Goal: Use online tool/utility: Utilize a website feature to perform a specific function

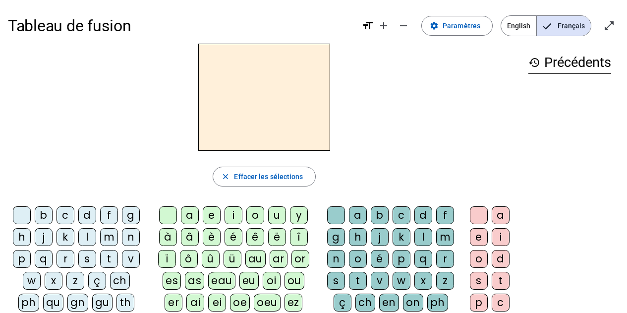
drag, startPoint x: 84, startPoint y: 240, endPoint x: 161, endPoint y: 226, distance: 78.1
click at [84, 240] on div "l" at bounding box center [87, 237] width 18 height 18
click at [182, 215] on div "a" at bounding box center [190, 215] width 18 height 18
drag, startPoint x: 376, startPoint y: 280, endPoint x: 470, endPoint y: 226, distance: 108.2
click at [377, 273] on div "v" at bounding box center [380, 281] width 18 height 18
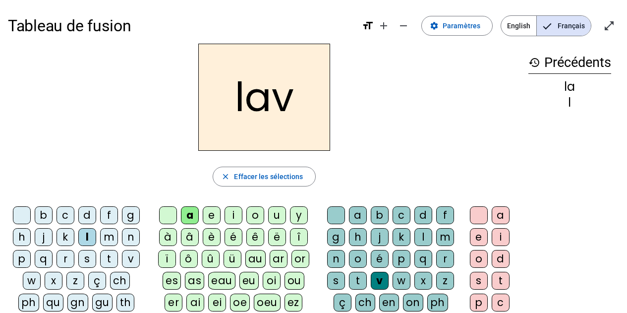
click at [481, 235] on div "e" at bounding box center [479, 237] width 18 height 18
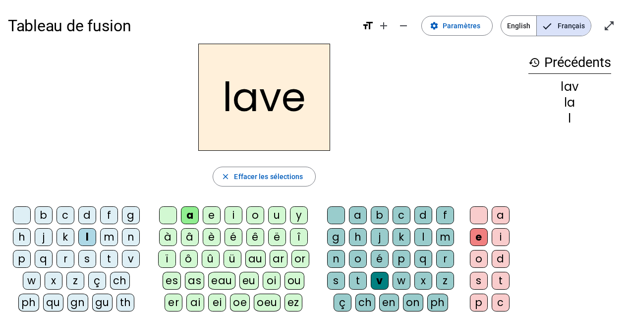
click at [125, 214] on div "g" at bounding box center [131, 215] width 18 height 18
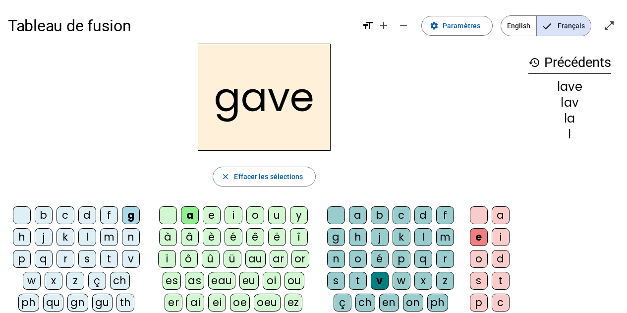
click at [24, 258] on div "p" at bounding box center [22, 259] width 18 height 18
click at [65, 257] on div "r" at bounding box center [66, 259] width 18 height 18
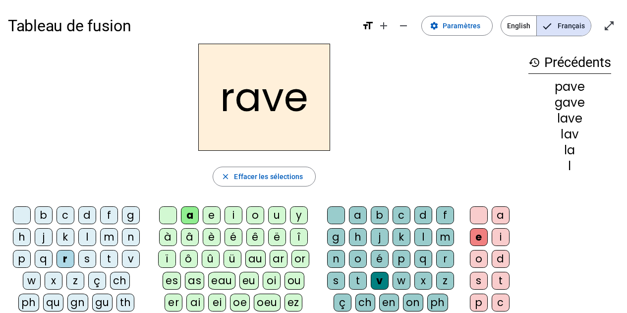
click at [64, 215] on div "c" at bounding box center [66, 215] width 18 height 18
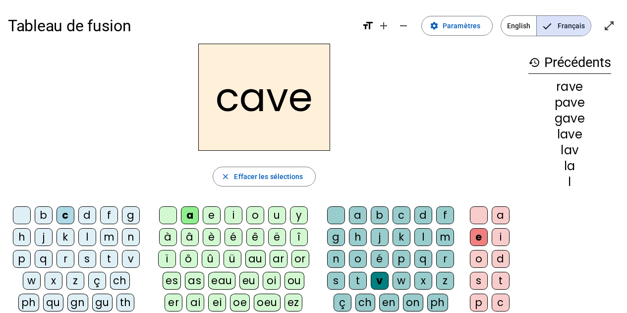
click at [332, 273] on div "s" at bounding box center [336, 281] width 18 height 18
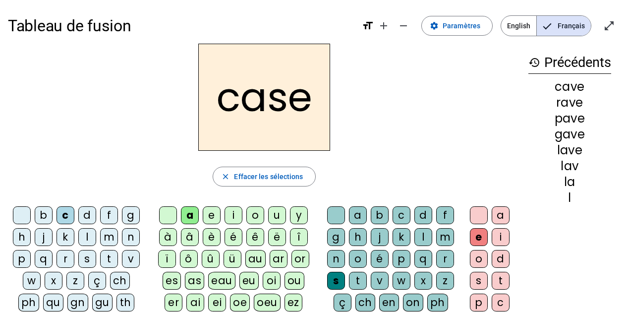
click at [63, 258] on div "r" at bounding box center [66, 259] width 18 height 18
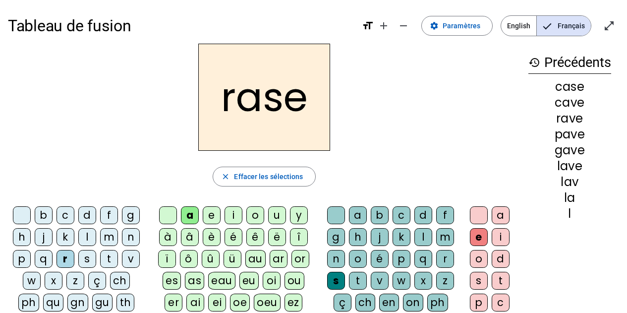
click at [128, 261] on div "v" at bounding box center [131, 259] width 18 height 18
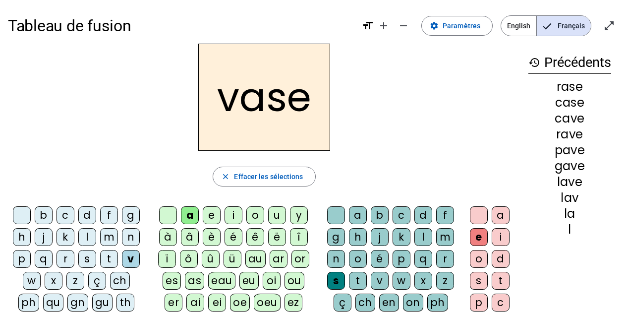
click at [46, 214] on div "b" at bounding box center [44, 215] width 18 height 18
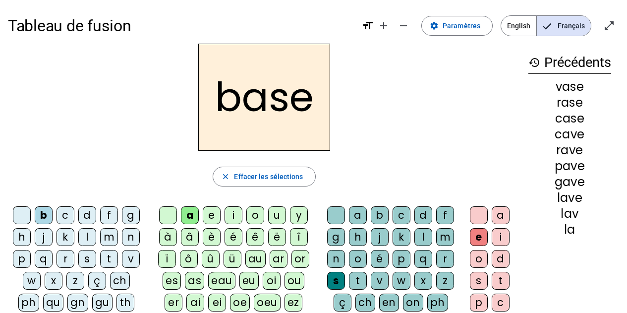
click at [226, 216] on div "i" at bounding box center [234, 215] width 18 height 18
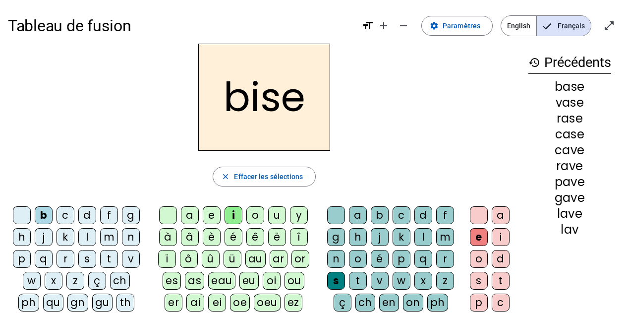
click at [278, 214] on div "u" at bounding box center [277, 215] width 18 height 18
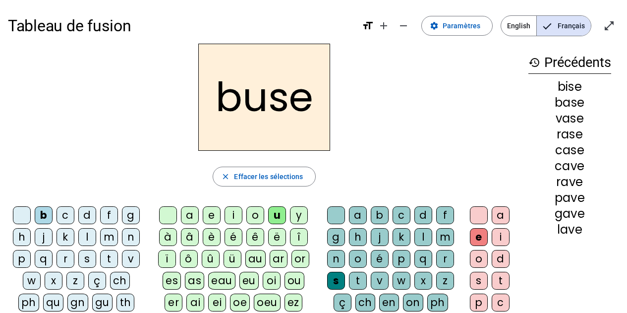
click at [62, 261] on div "r" at bounding box center [66, 259] width 18 height 18
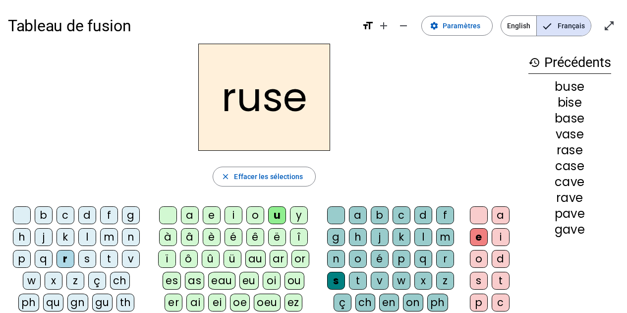
click at [251, 214] on div "o" at bounding box center [256, 215] width 18 height 18
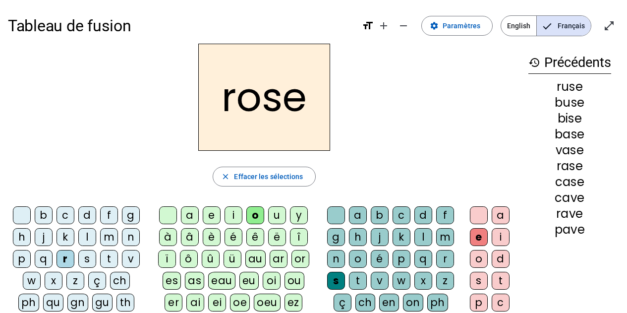
click at [22, 256] on div "p" at bounding box center [22, 259] width 18 height 18
